Goal: Entertainment & Leisure: Consume media (video, audio)

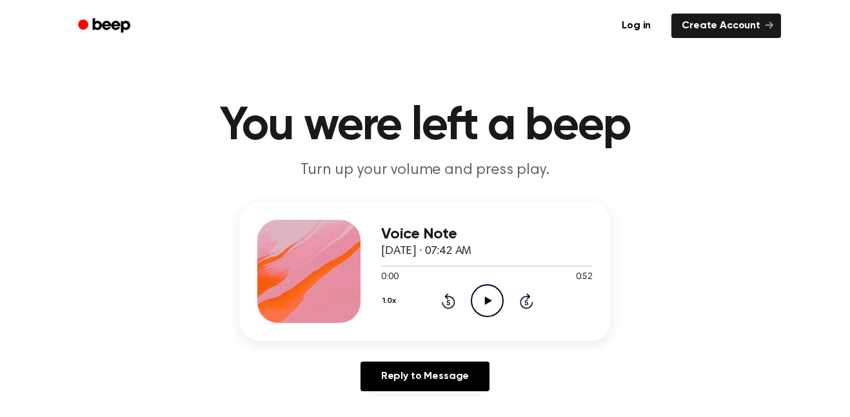
click at [479, 293] on icon "Play Audio" at bounding box center [487, 300] width 33 height 33
click at [382, 306] on button "1.0x" at bounding box center [390, 301] width 19 height 22
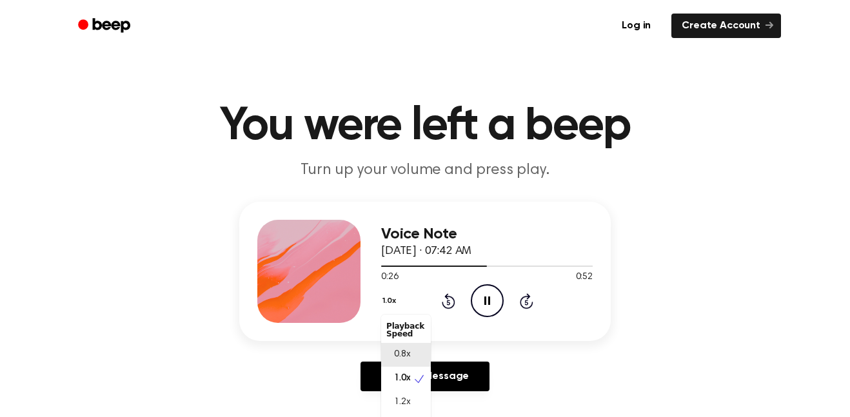
click at [401, 358] on span "0.8x" at bounding box center [402, 355] width 16 height 14
click at [385, 304] on button "0.8x" at bounding box center [392, 301] width 22 height 22
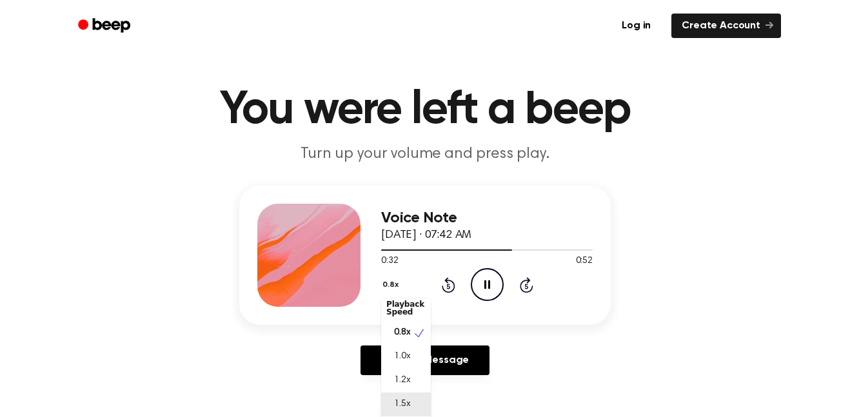
click at [407, 413] on div "1.5x" at bounding box center [406, 405] width 50 height 24
click at [385, 282] on button "1.5x" at bounding box center [390, 285] width 19 height 22
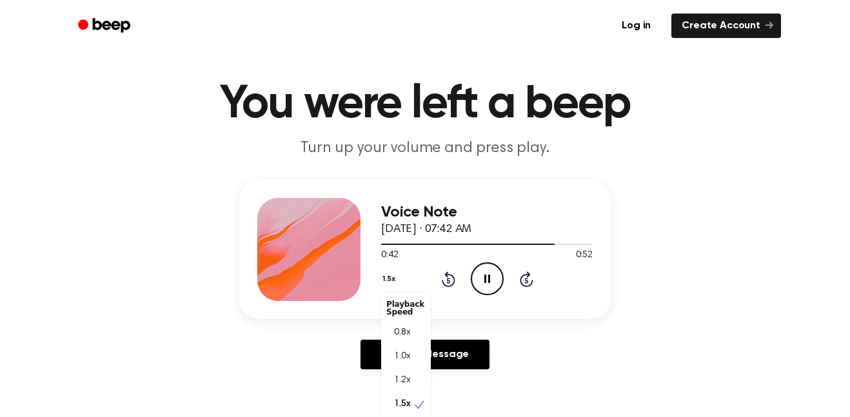
scroll to position [6, 0]
click at [343, 330] on div "Voice Note [DATE] · 07:42 AM 0:48 0:52 Your browser does not support the [objec…" at bounding box center [424, 280] width 819 height 200
click at [442, 281] on icon at bounding box center [449, 278] width 14 height 15
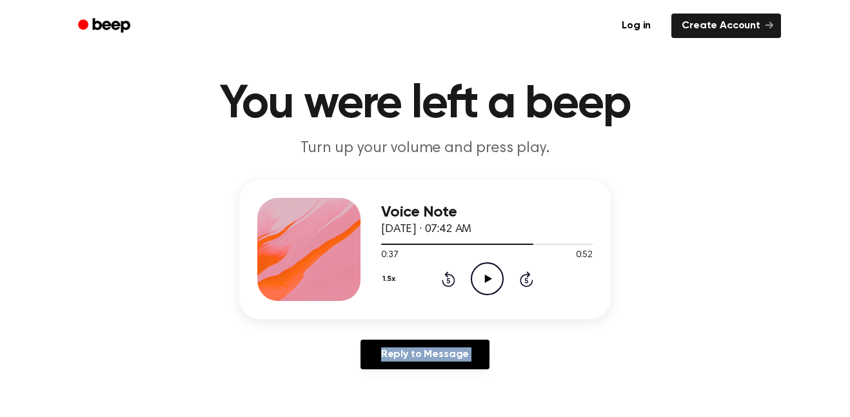
click at [442, 281] on icon at bounding box center [449, 278] width 14 height 15
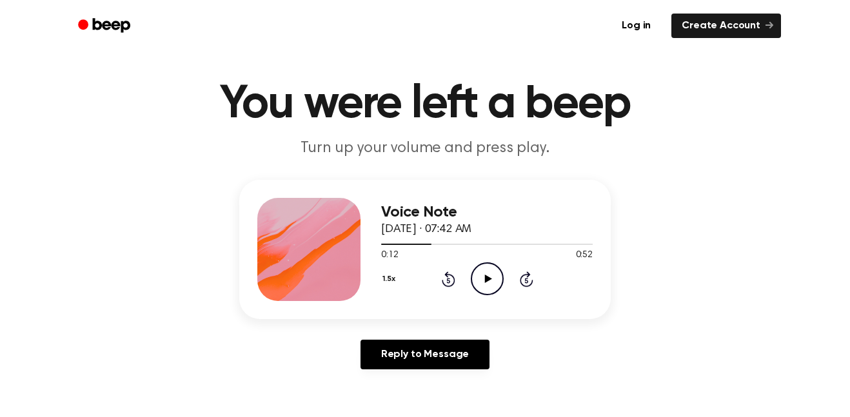
click at [442, 281] on icon at bounding box center [449, 278] width 14 height 15
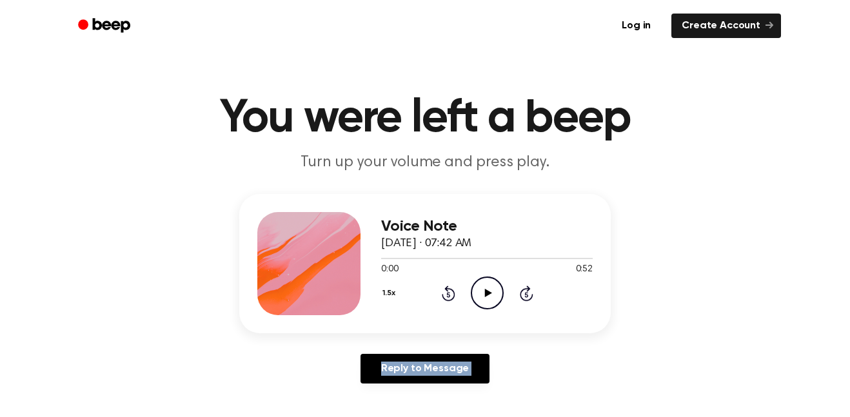
scroll to position [5, 0]
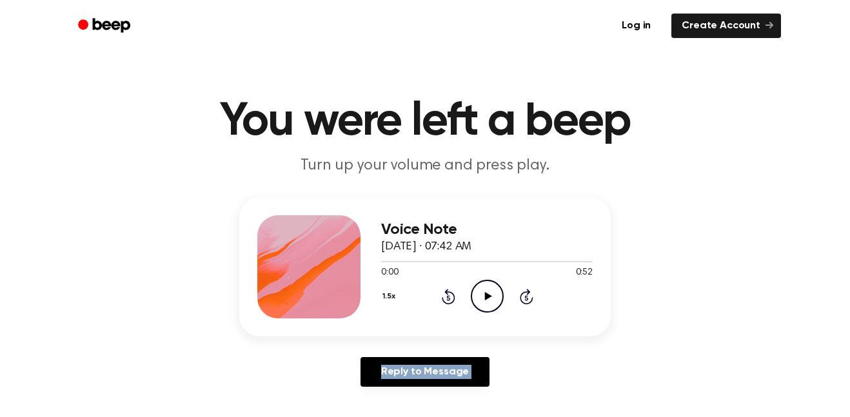
click at [487, 284] on icon "Play Audio" at bounding box center [487, 296] width 33 height 33
